Goal: Download file/media

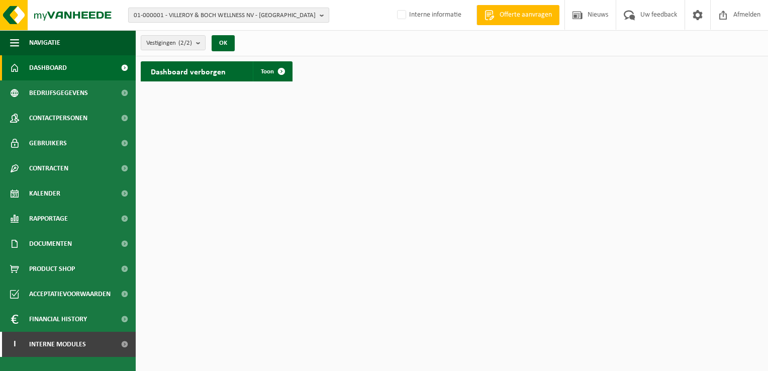
click at [166, 15] on span "01-000001 - VILLEROY & BOCH WELLNESS NV - ROESELARE" at bounding box center [225, 15] width 182 height 15
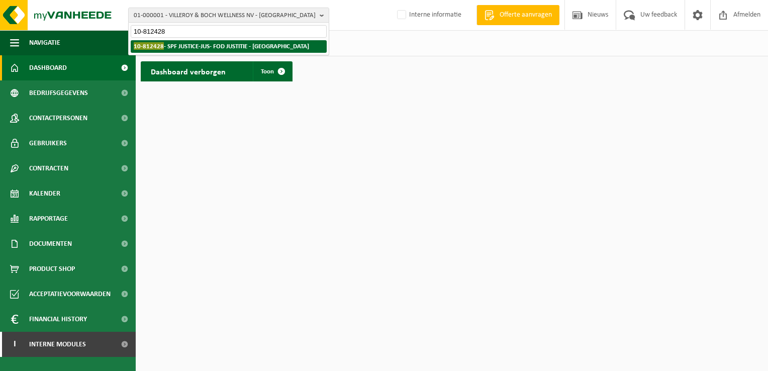
type input "10-812428"
click at [199, 45] on strong "10-812428 - SPF JUSTICE-JUS- FOD JUSTITIE - BRUXELLES" at bounding box center [221, 46] width 175 height 8
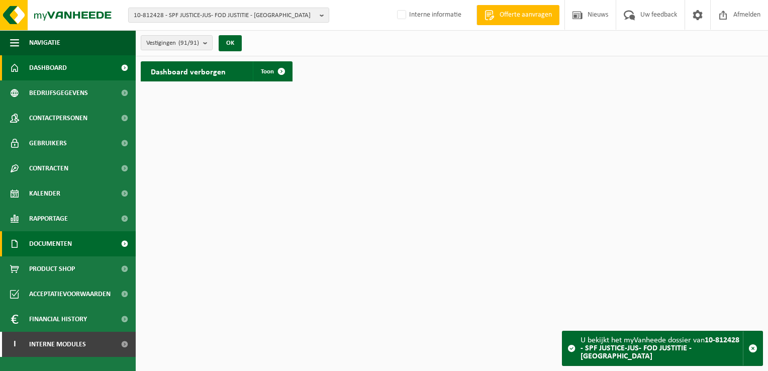
click at [65, 249] on span "Documenten" at bounding box center [50, 243] width 43 height 25
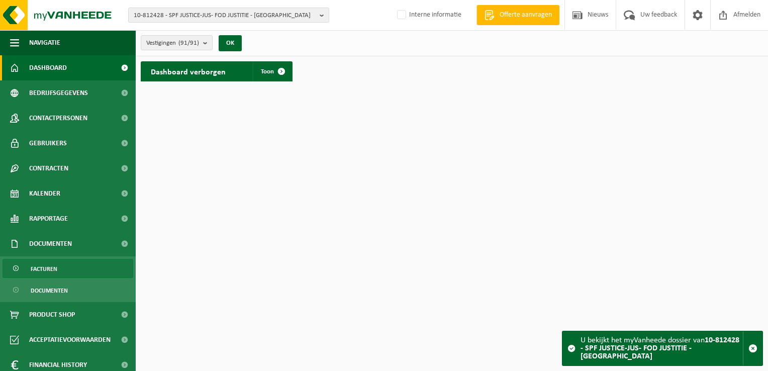
click at [76, 263] on link "Facturen" at bounding box center [68, 268] width 131 height 19
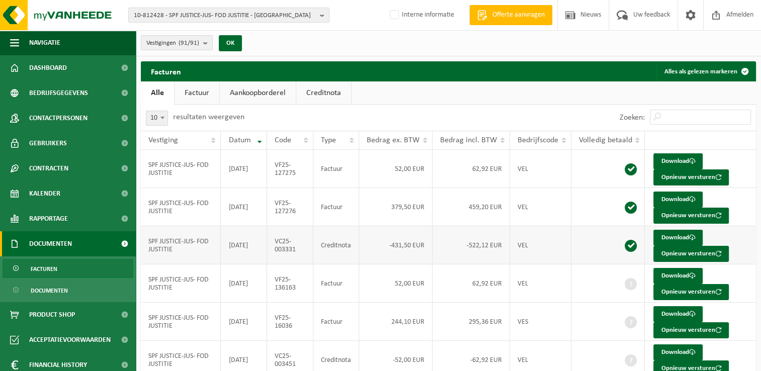
scroll to position [50, 0]
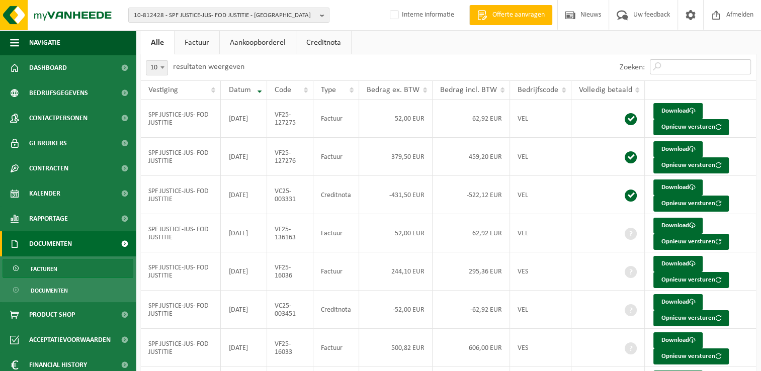
click at [680, 66] on input "Zoeken:" at bounding box center [699, 66] width 101 height 15
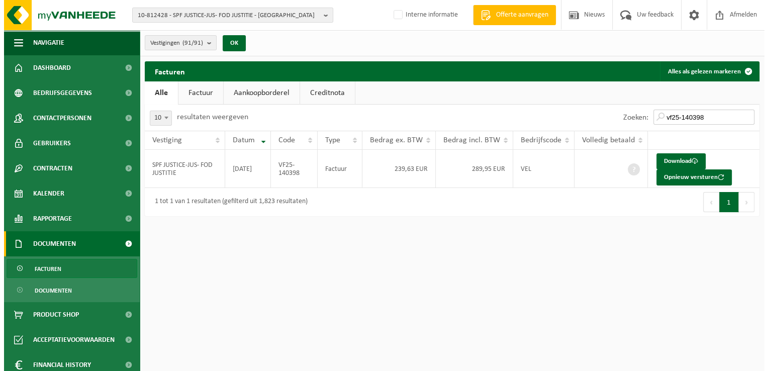
scroll to position [0, 0]
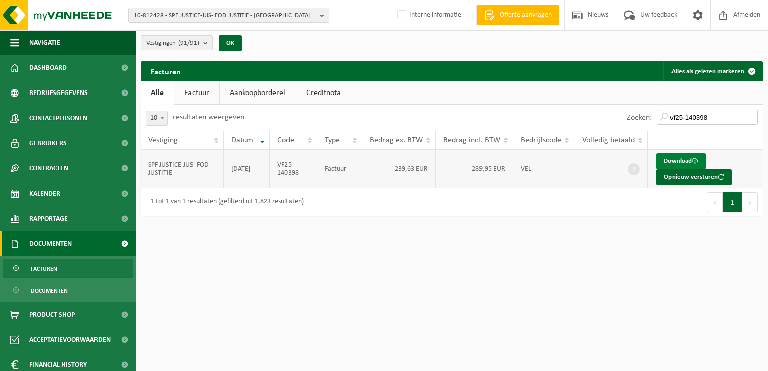
type input "vf25-140398"
click at [683, 160] on link "Download" at bounding box center [681, 161] width 49 height 16
